Goal: Find specific page/section: Find specific page/section

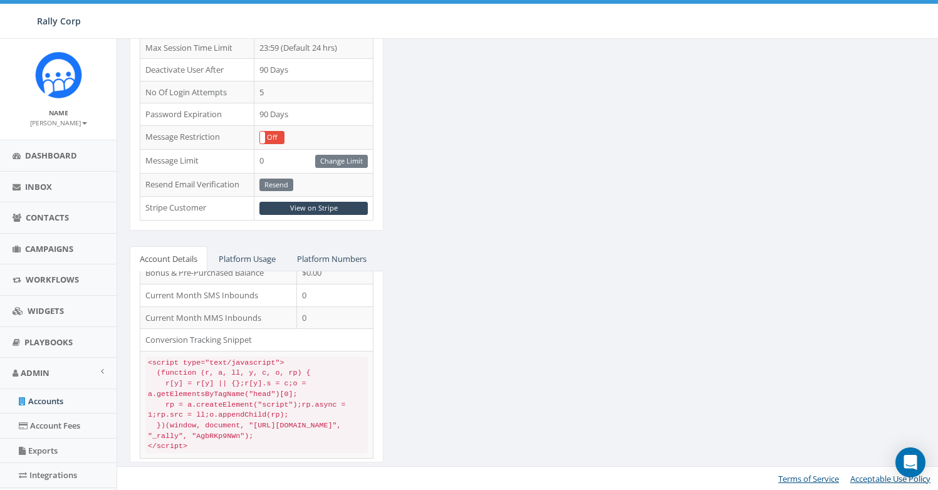
scroll to position [80, 0]
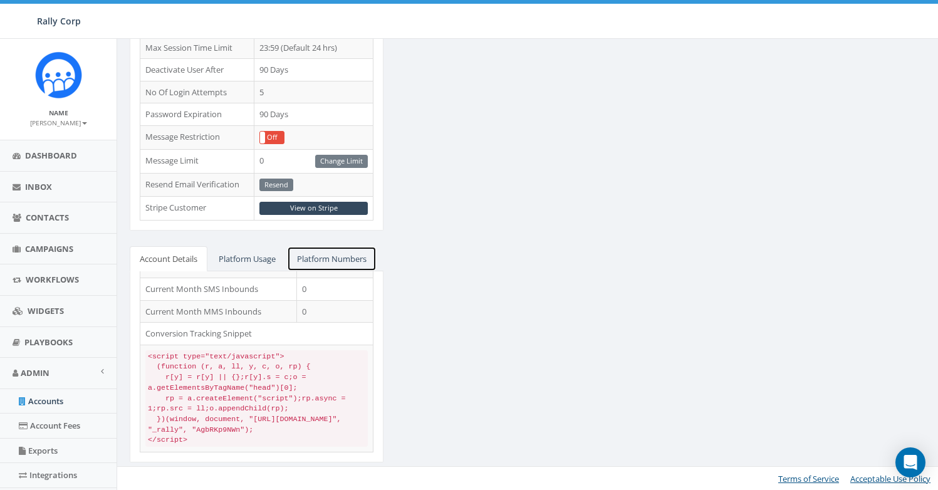
click at [328, 258] on link "Platform Numbers" at bounding box center [332, 259] width 90 height 26
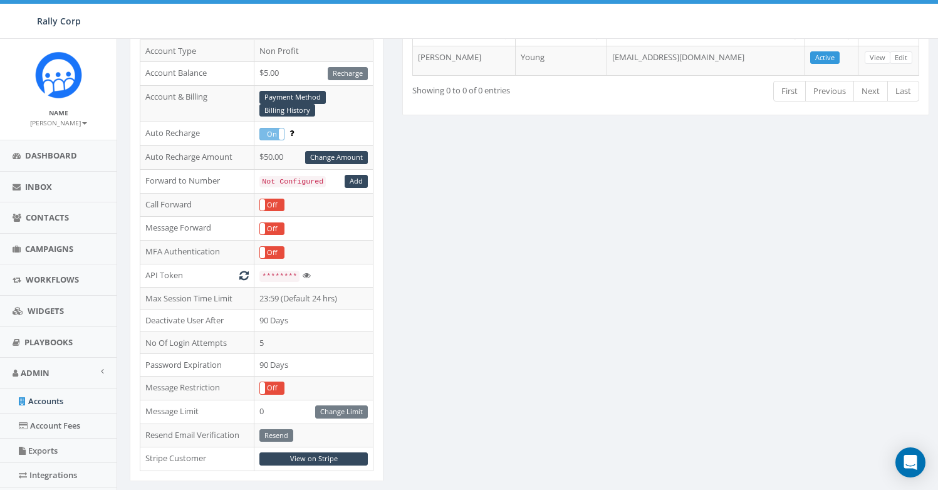
scroll to position [0, 0]
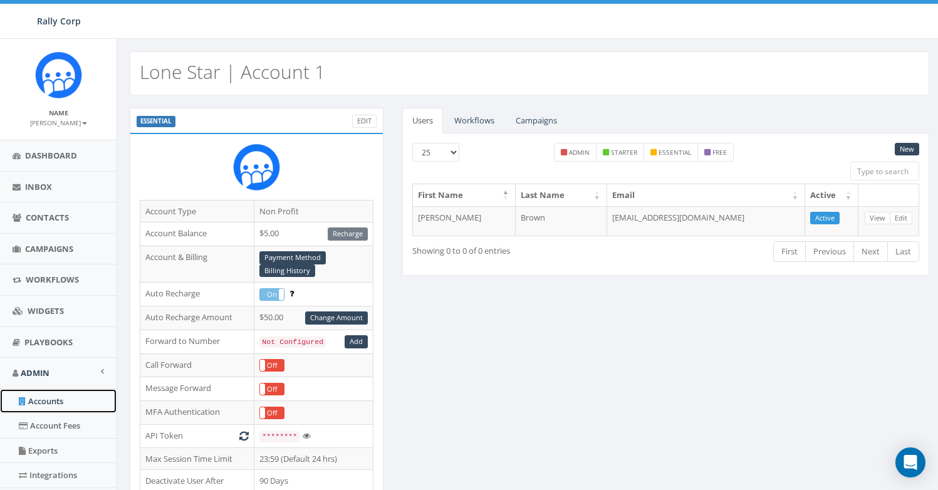
click at [65, 408] on link "Accounts" at bounding box center [58, 401] width 117 height 24
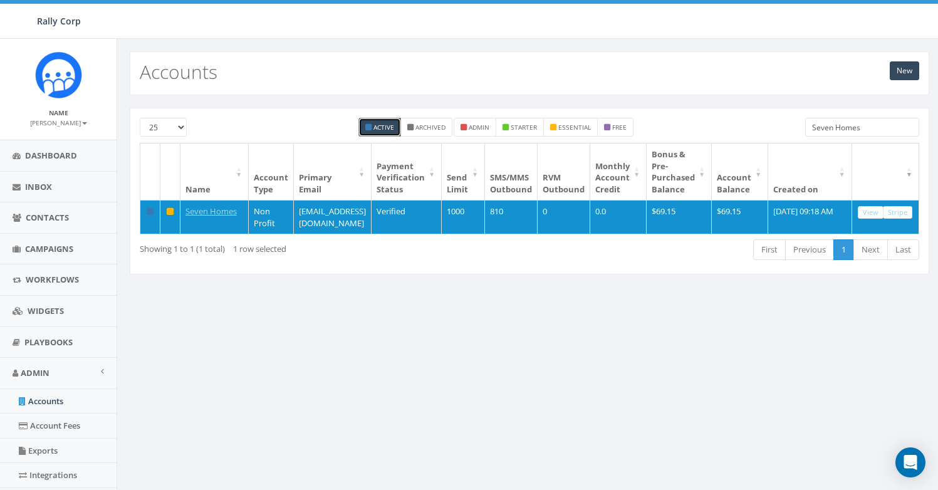
click at [828, 130] on input "Seven Homes" at bounding box center [862, 127] width 114 height 19
click at [829, 130] on input "Seven Homes" at bounding box center [862, 127] width 114 height 19
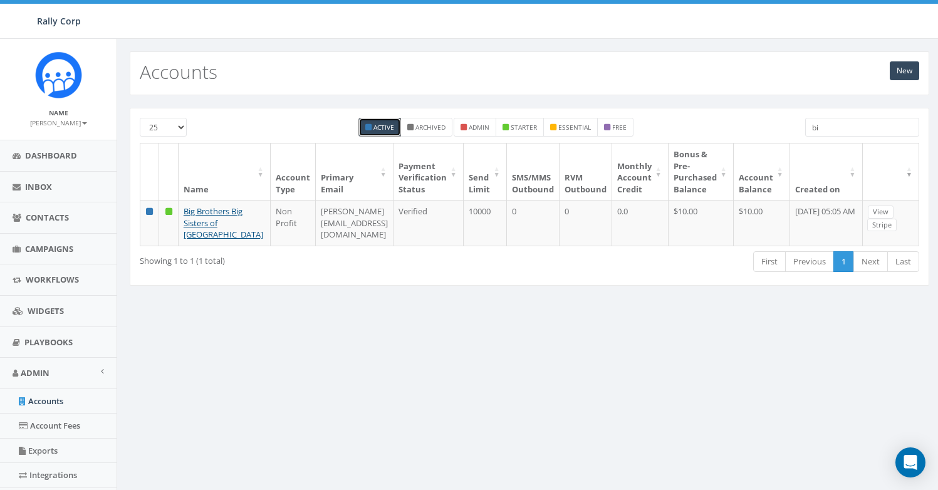
type input "b"
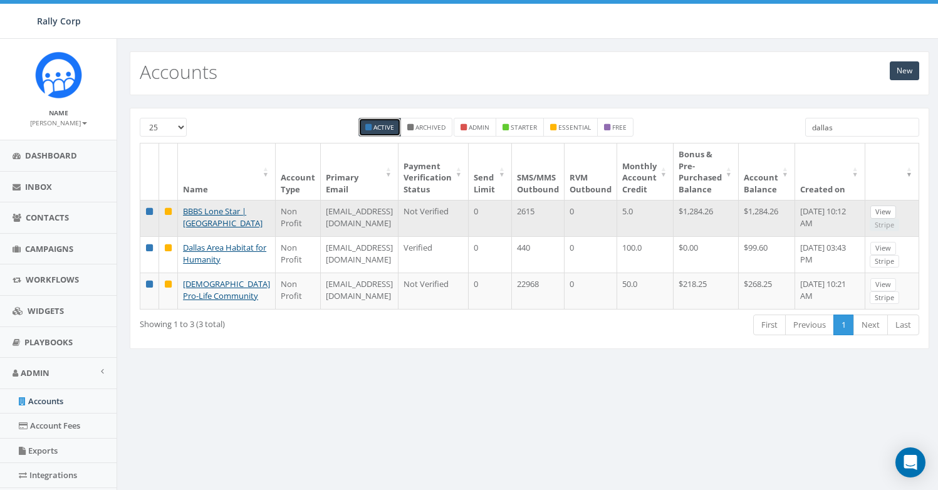
type input "dallas"
click at [891, 211] on link "View" at bounding box center [884, 212] width 26 height 13
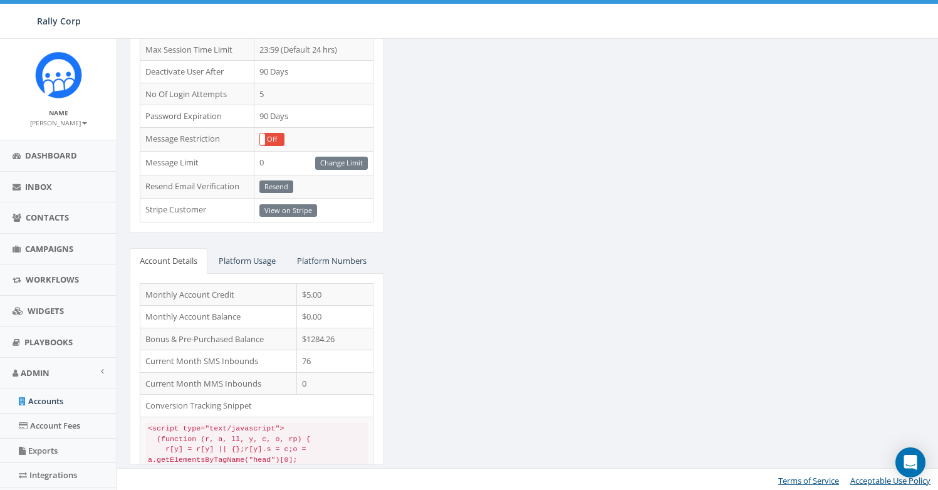
scroll to position [412, 0]
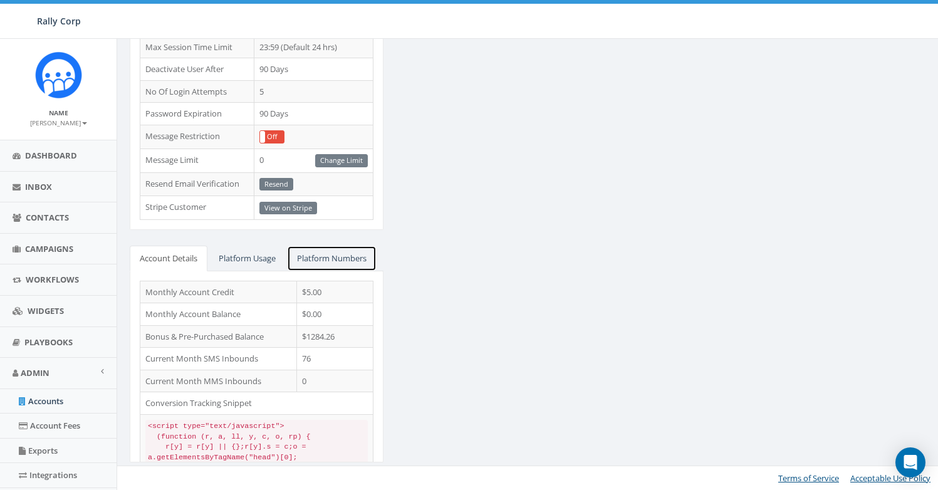
click at [339, 265] on link "Platform Numbers" at bounding box center [332, 259] width 90 height 26
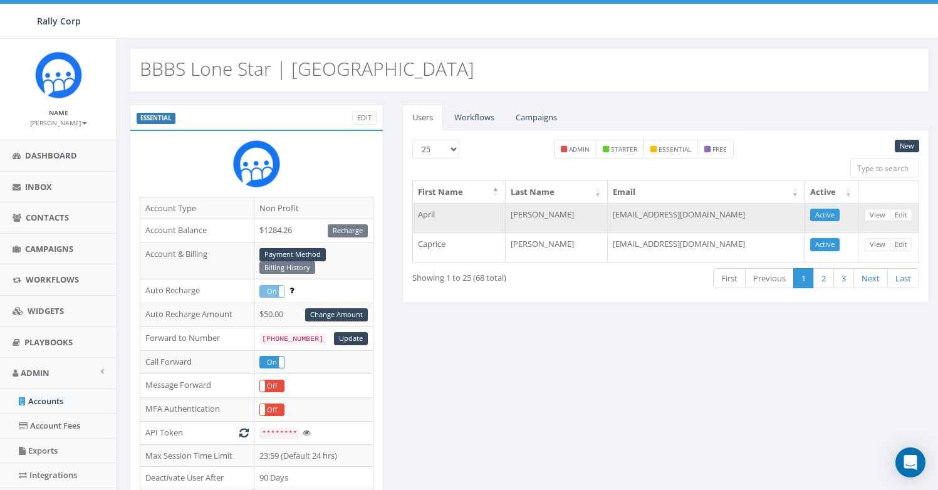
scroll to position [0, 0]
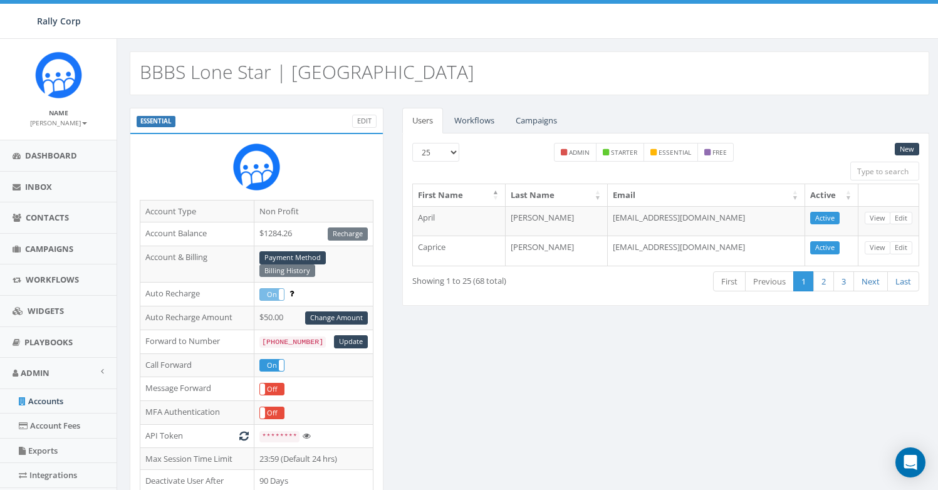
click at [308, 71] on h2 "BBBS Lone Star | [GEOGRAPHIC_DATA]" at bounding box center [307, 71] width 335 height 21
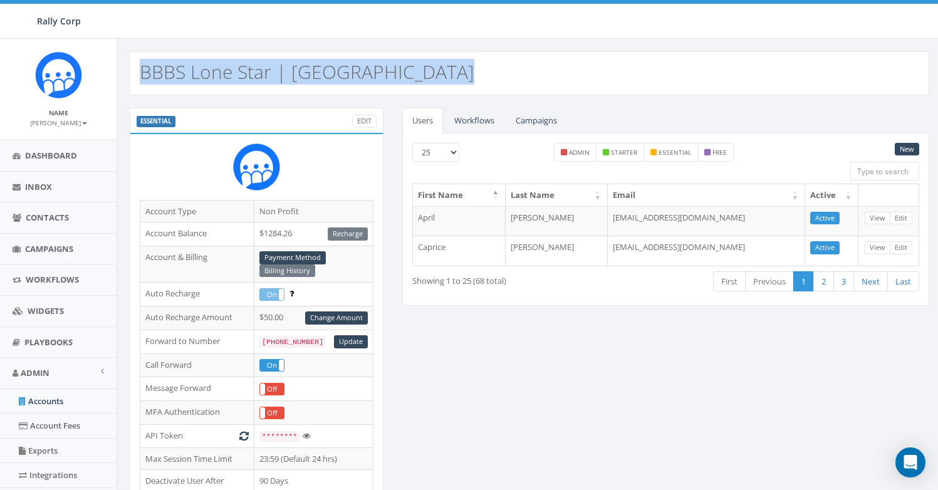
click at [308, 71] on h2 "BBBS Lone Star | [GEOGRAPHIC_DATA]" at bounding box center [307, 71] width 335 height 21
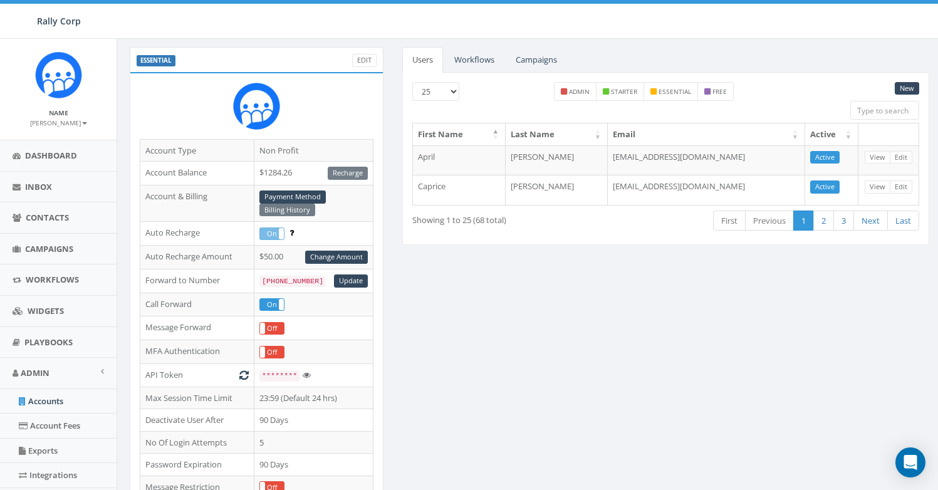
scroll to position [64, 0]
